Goal: Information Seeking & Learning: Learn about a topic

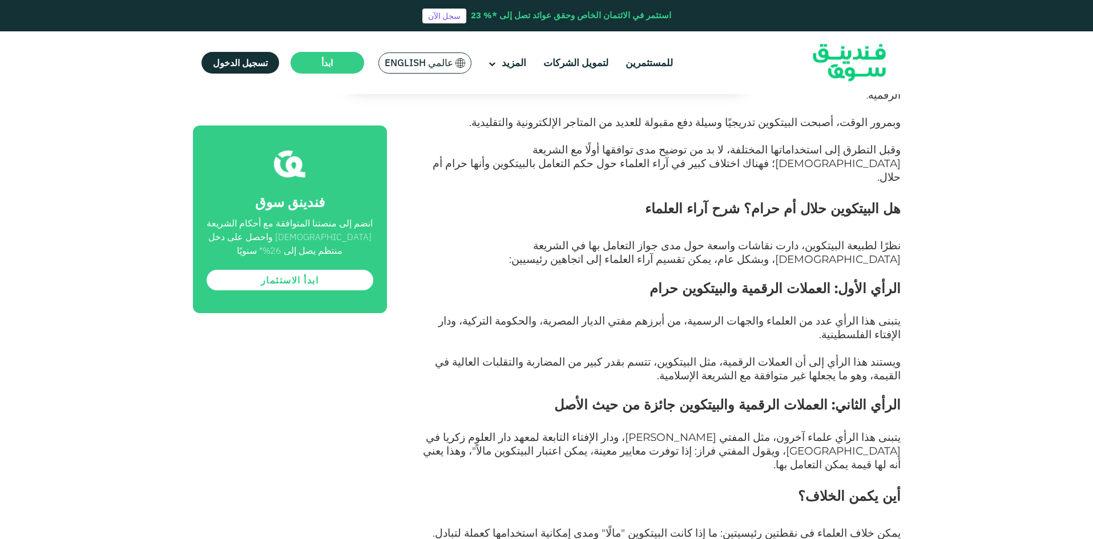
scroll to position [1027, 0]
drag, startPoint x: 813, startPoint y: 143, endPoint x: 655, endPoint y: 138, distance: 158.2
click at [655, 239] on span "نظرًا لطبيعة البيتكوين، دارت نقاشات واسعة حول مدى جواز التعامل بها في الشريعة […" at bounding box center [704, 252] width 391 height 27
drag, startPoint x: 600, startPoint y: 138, endPoint x: 591, endPoint y: 139, distance: 9.2
click at [591, 239] on span "نظرًا لطبيعة البيتكوين، دارت نقاشات واسعة حول مدى جواز التعامل بها في الشريعة […" at bounding box center [704, 252] width 391 height 27
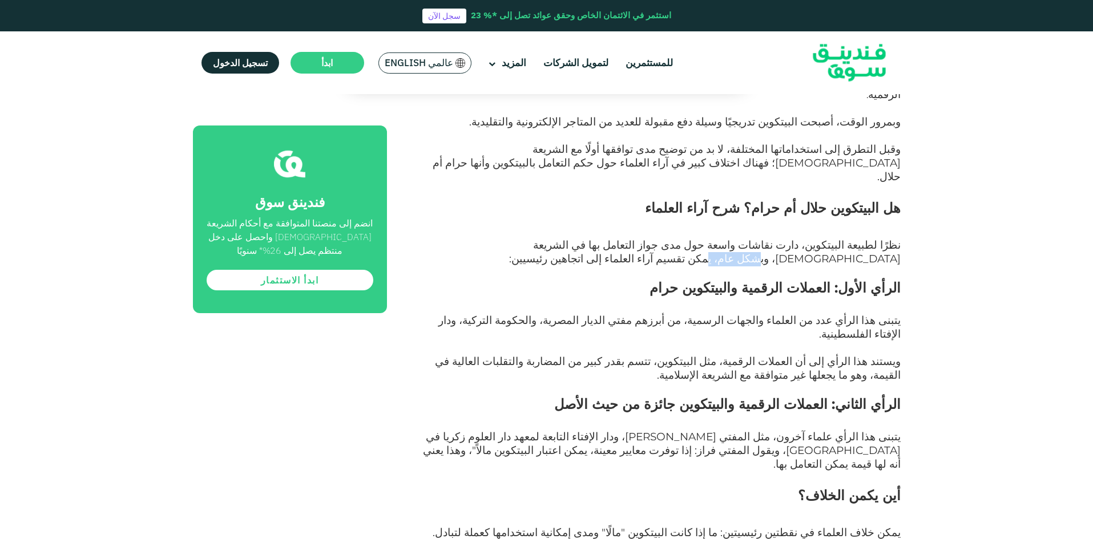
drag, startPoint x: 534, startPoint y: 139, endPoint x: 498, endPoint y: 139, distance: 36.0
click at [509, 239] on span "نظرًا لطبيعة البيتكوين، دارت نقاشات واسعة حول مدى جواز التعامل بها في الشريعة […" at bounding box center [704, 252] width 391 height 27
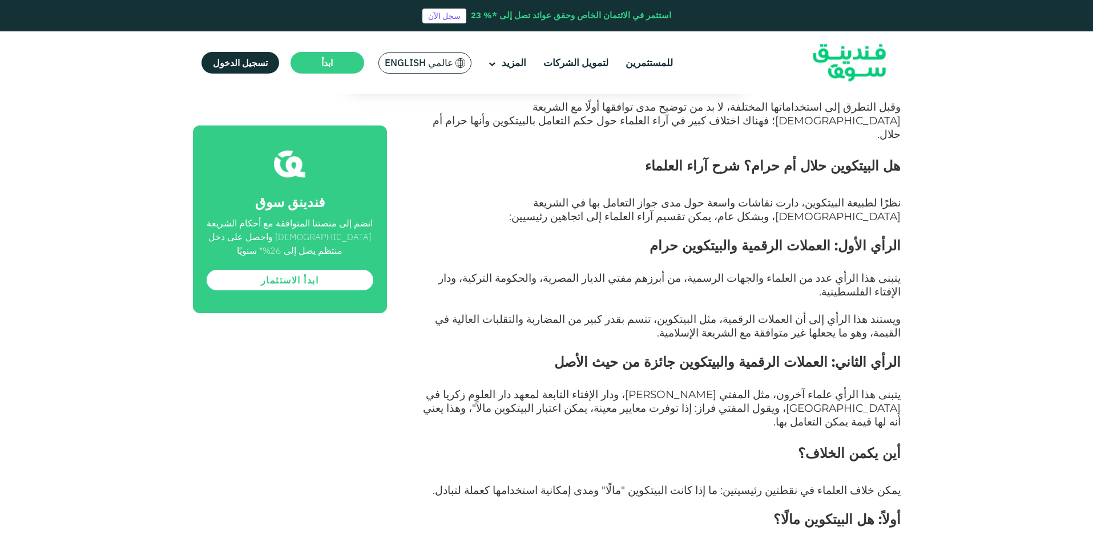
scroll to position [1198, 0]
